Goal: Navigation & Orientation: Find specific page/section

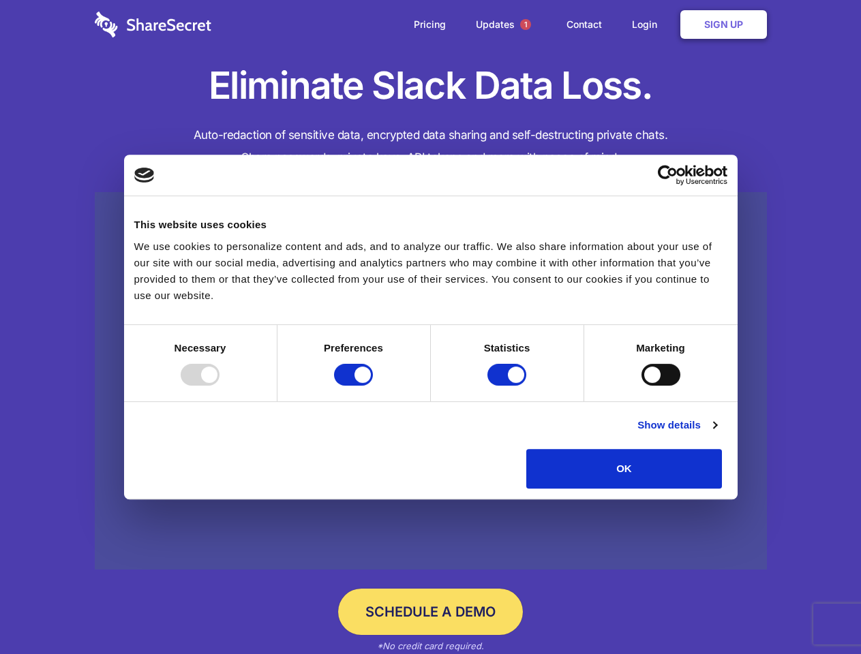
click at [219, 386] on div at bounding box center [200, 375] width 39 height 22
click at [373, 386] on input "Preferences" at bounding box center [353, 375] width 39 height 22
checkbox input "false"
click at [508, 386] on input "Statistics" at bounding box center [506, 375] width 39 height 22
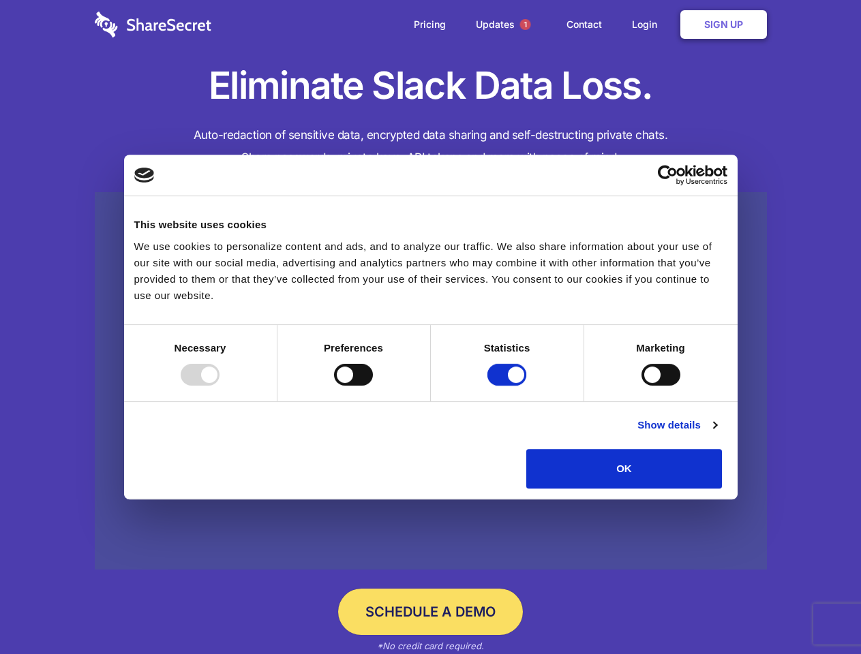
checkbox input "false"
click at [641, 386] on input "Marketing" at bounding box center [660, 375] width 39 height 22
checkbox input "true"
click at [716, 433] on link "Show details" at bounding box center [676, 425] width 79 height 16
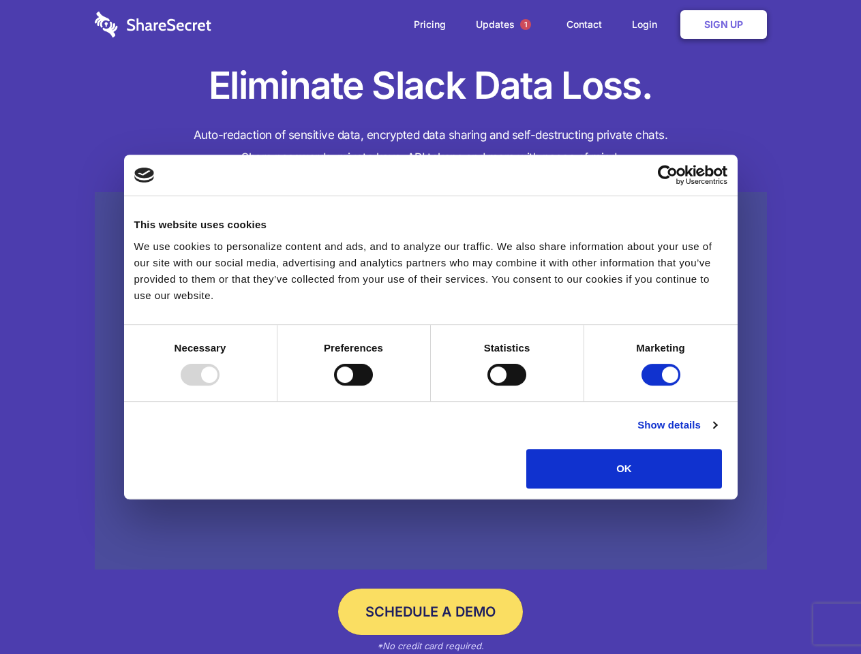
click at [0, 0] on li "Necessary 7 Necessary cookies help make a website usable by enabling basic func…" at bounding box center [0, 0] width 0 height 0
click at [525, 25] on span "1" at bounding box center [525, 24] width 11 height 11
